Goal: Find specific page/section: Find specific page/section

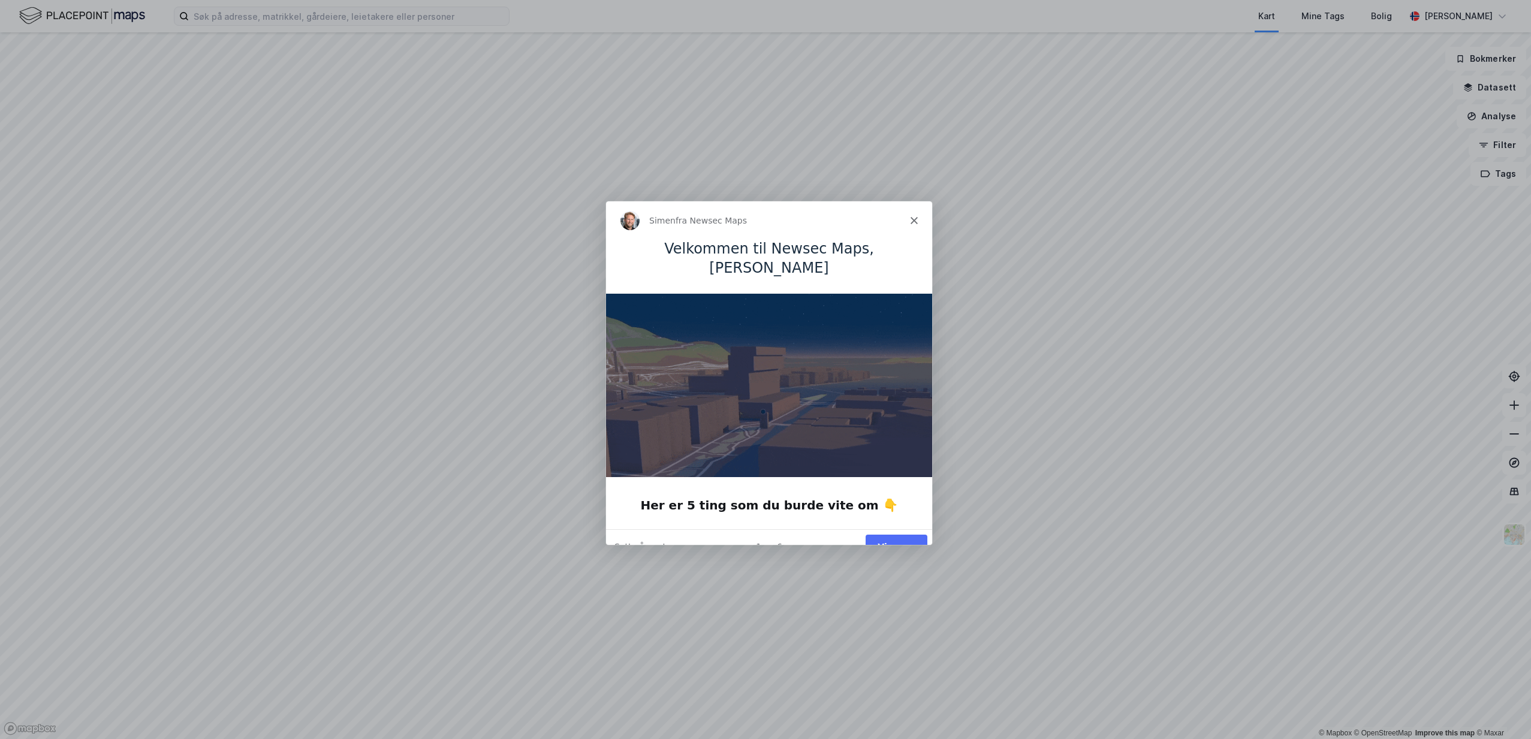
click at [912, 221] on polygon "Lukk" at bounding box center [913, 219] width 7 height 7
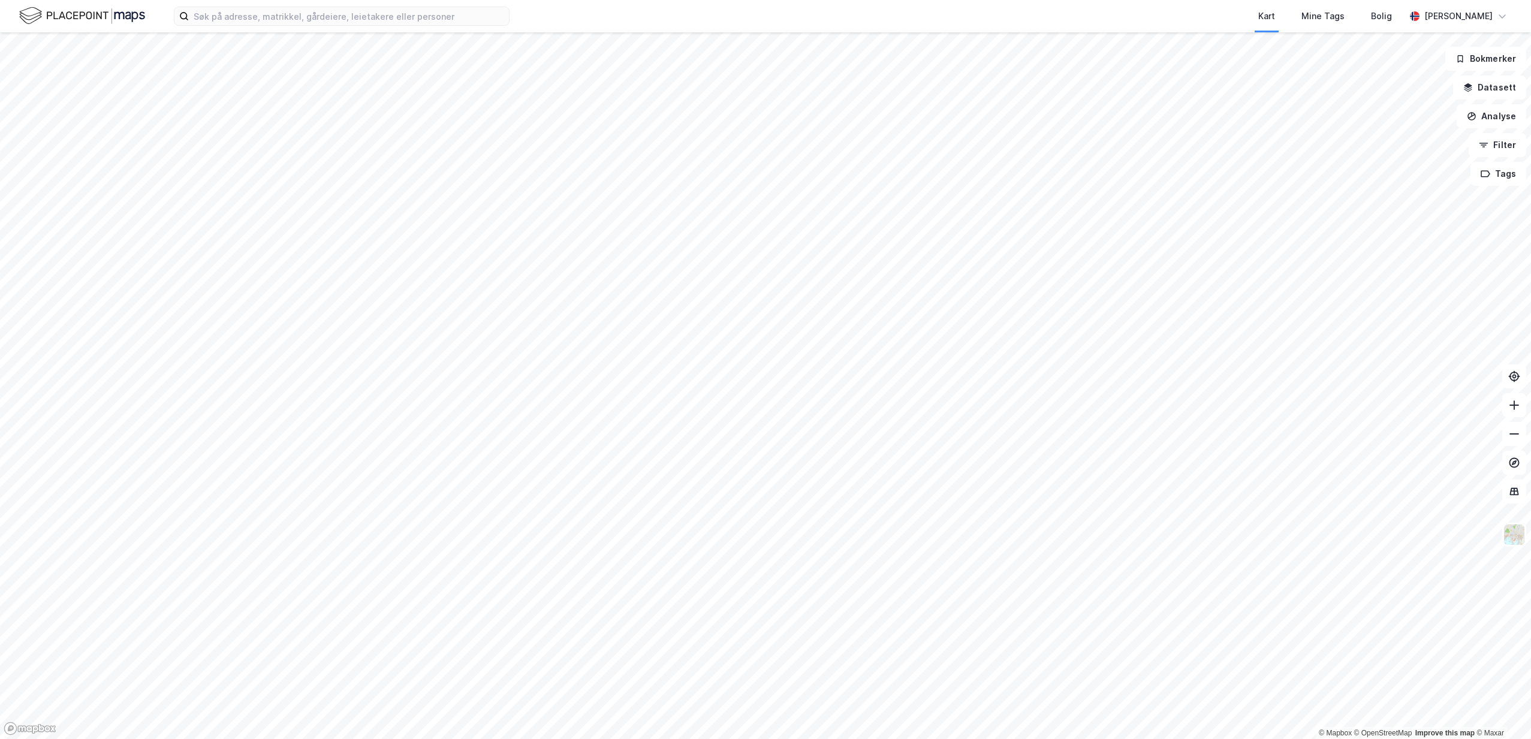
click at [44, 20] on img at bounding box center [82, 15] width 126 height 21
click at [138, 19] on img at bounding box center [82, 15] width 126 height 21
click at [121, 15] on img at bounding box center [82, 15] width 126 height 21
click at [63, 21] on img at bounding box center [82, 15] width 126 height 21
click at [62, 20] on img at bounding box center [82, 15] width 126 height 21
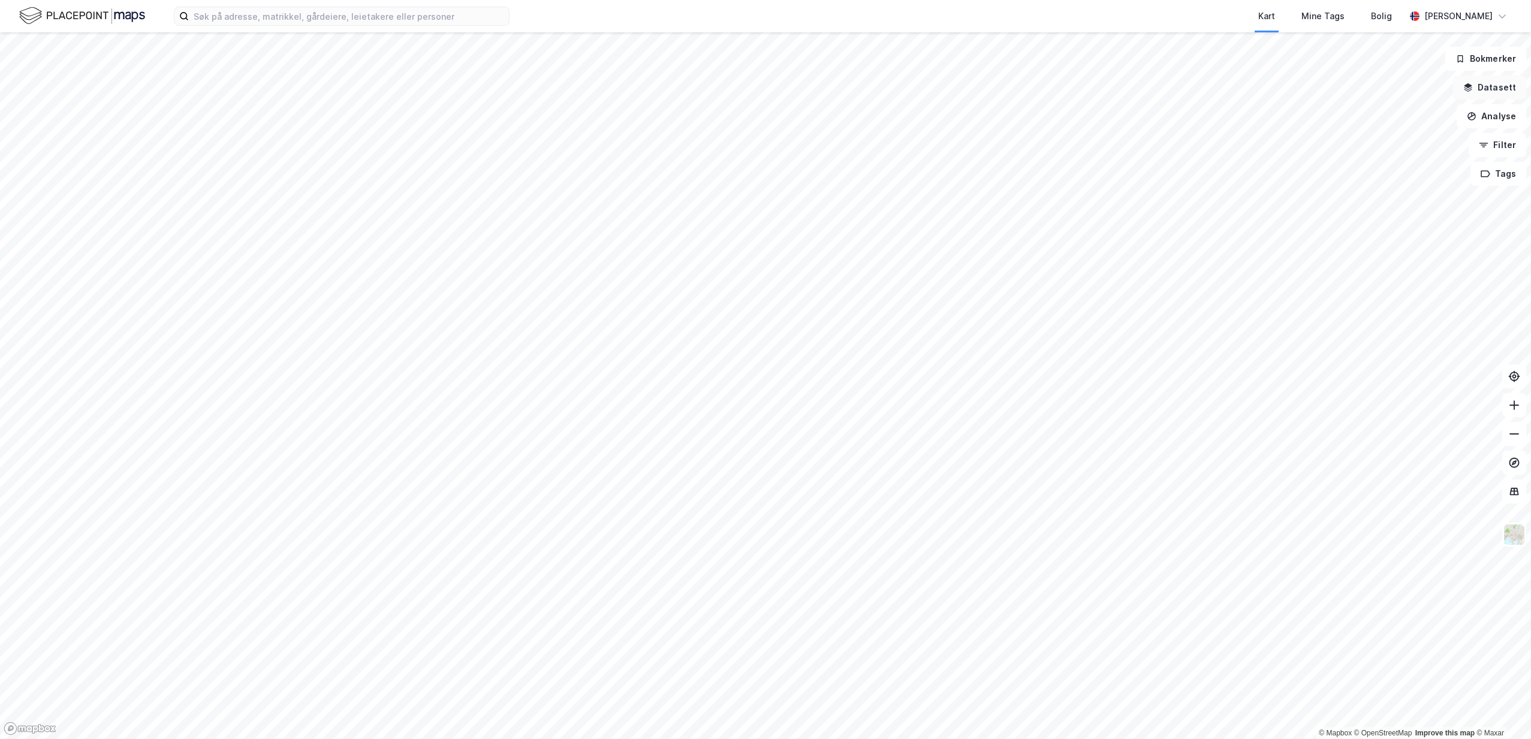
click at [1496, 93] on button "Datasett" at bounding box center [1489, 88] width 73 height 24
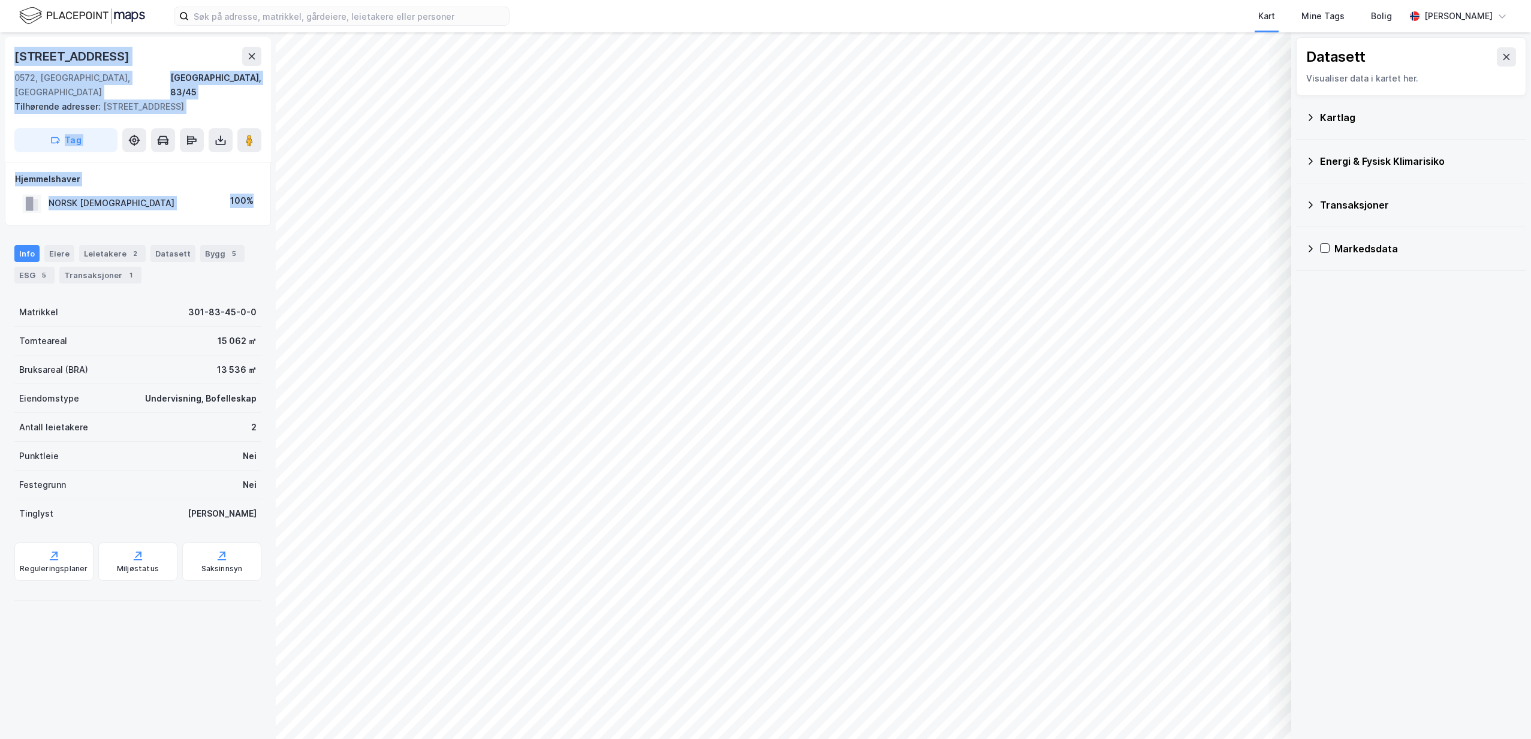
drag, startPoint x: 155, startPoint y: 195, endPoint x: 269, endPoint y: 201, distance: 114.6
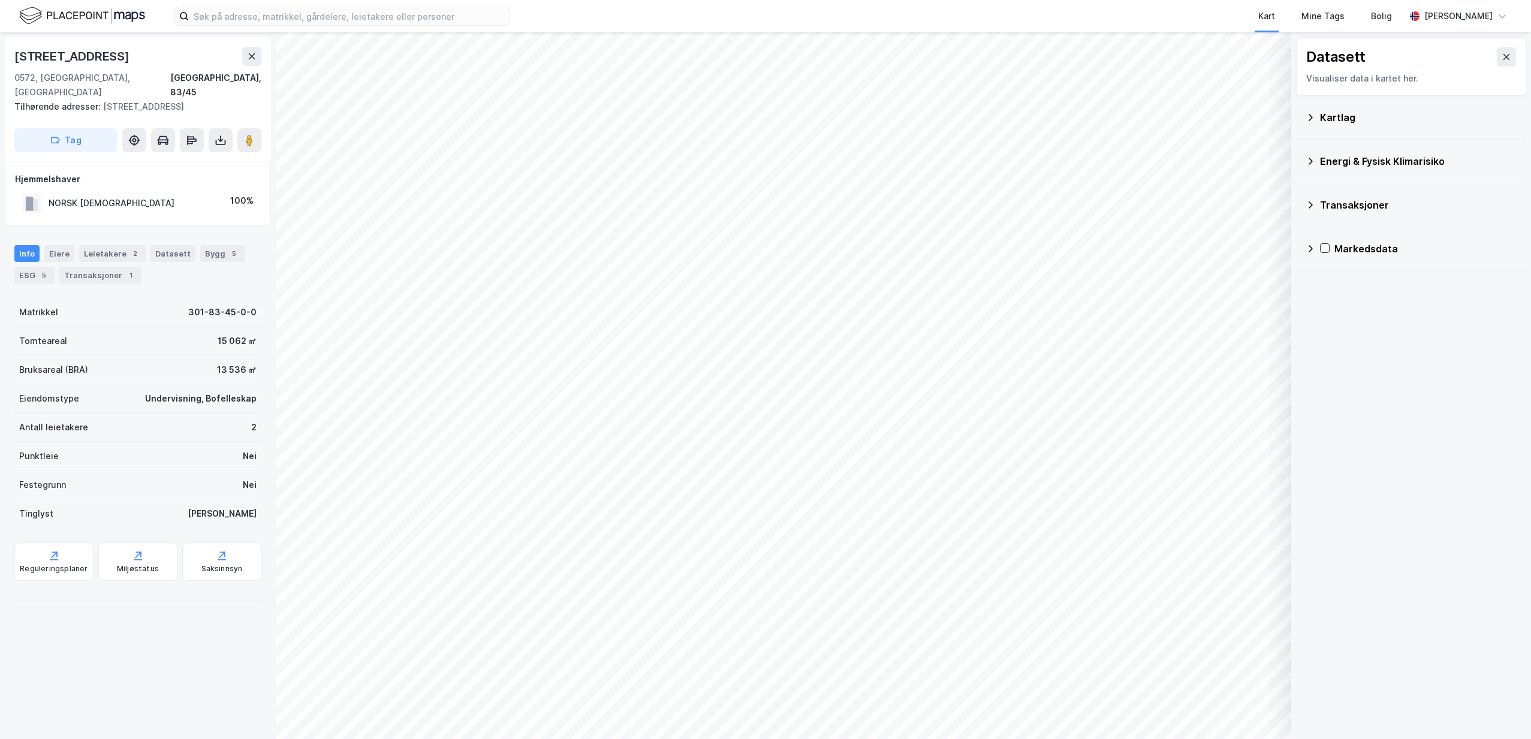
click at [124, 713] on div "[STREET_ADDRESS], 83/45 Tilhørende adresser: [STREET_ADDRESS], [STREET_ADDRESS]…" at bounding box center [138, 385] width 276 height 707
click at [254, 62] on button at bounding box center [251, 56] width 19 height 19
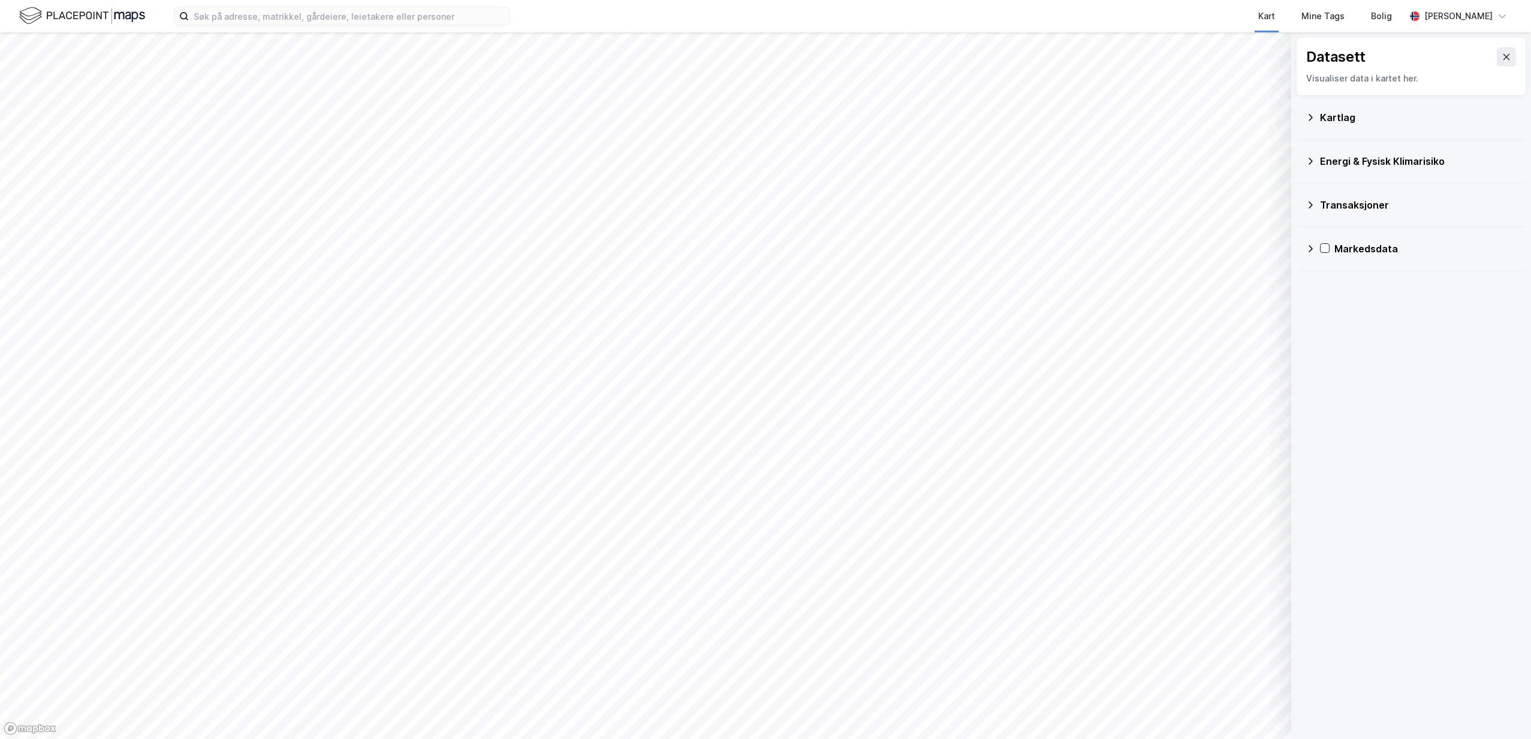
click at [128, 19] on img at bounding box center [82, 15] width 126 height 21
click at [63, 19] on img at bounding box center [82, 15] width 126 height 21
click at [25, 17] on img at bounding box center [82, 15] width 126 height 21
click at [1400, 355] on div "Datasett Visualiser data i kartet her. Kartlag Energi & Fysisk Klimarisiko Tran…" at bounding box center [1411, 385] width 240 height 707
